Goal: Task Accomplishment & Management: Use online tool/utility

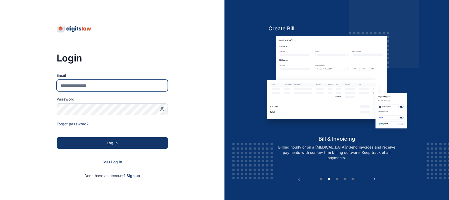
click at [136, 85] on input "Email" at bounding box center [112, 86] width 111 height 12
type input "**********"
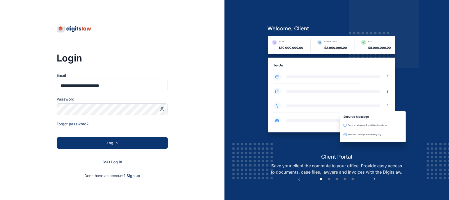
click at [122, 146] on button "Log in" at bounding box center [112, 144] width 111 height 12
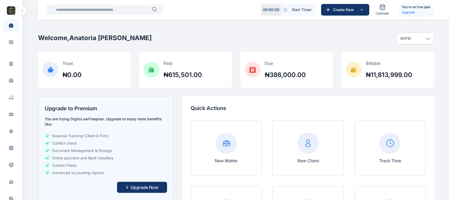
click at [24, 8] on button "button" at bounding box center [22, 10] width 8 height 8
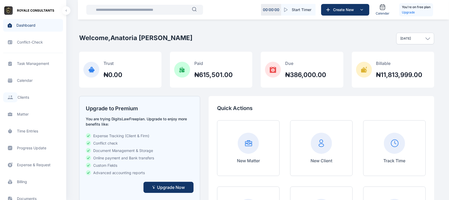
scroll to position [184, 0]
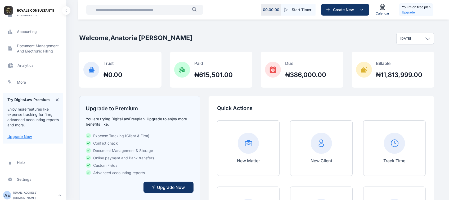
click at [19, 64] on span "Analytics Analytics Analytics" at bounding box center [33, 65] width 60 height 13
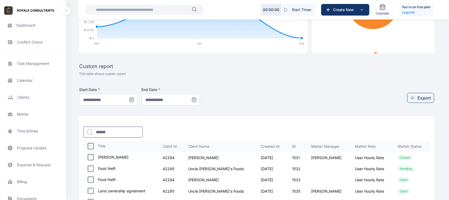
scroll to position [152, 0]
